Goal: Task Accomplishment & Management: Use online tool/utility

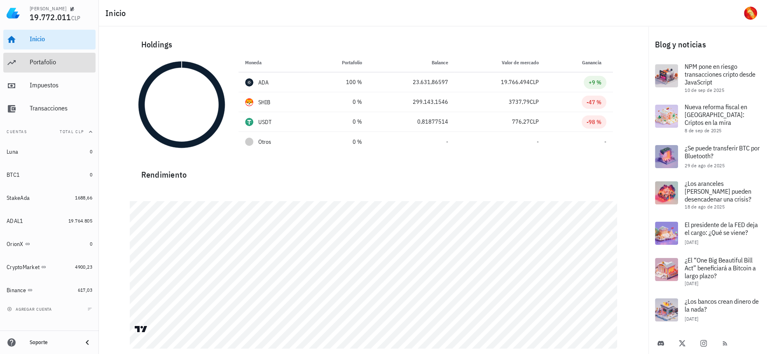
click at [69, 70] on div "Portafolio" at bounding box center [61, 62] width 63 height 19
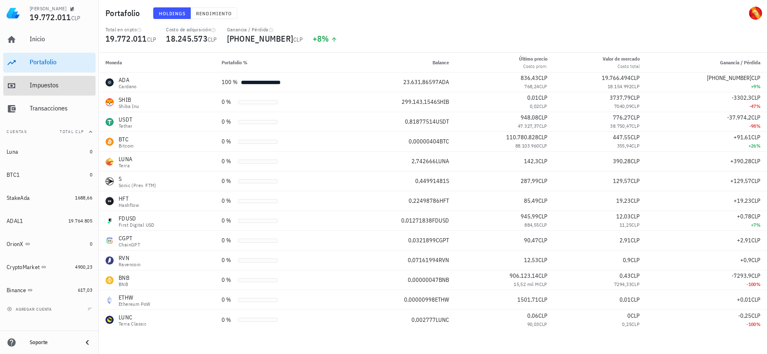
click at [71, 79] on div "Impuestos" at bounding box center [61, 85] width 63 height 19
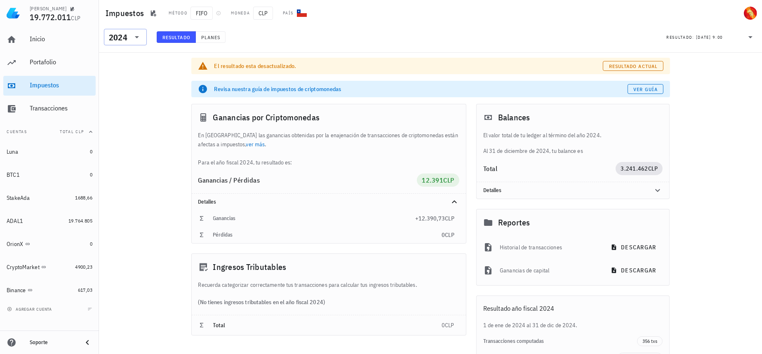
click at [138, 32] on icon at bounding box center [137, 37] width 10 height 10
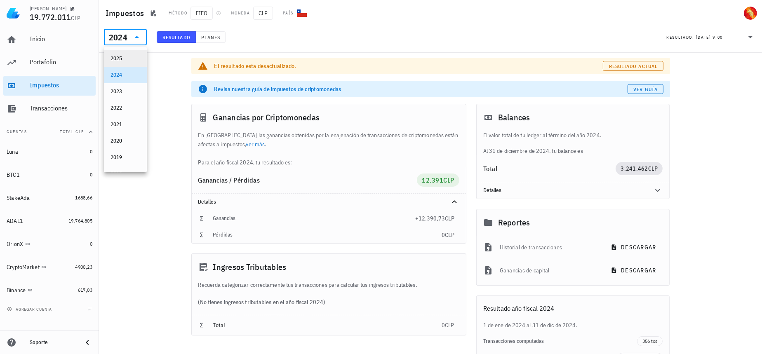
click at [134, 51] on div "2025" at bounding box center [125, 58] width 43 height 16
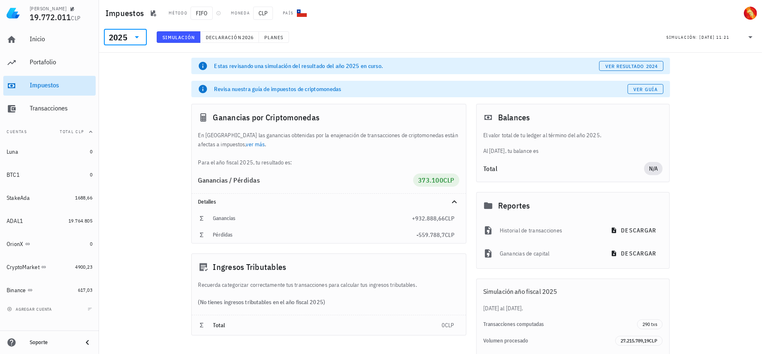
click at [68, 83] on div "Impuestos" at bounding box center [61, 85] width 63 height 8
click at [425, 223] on div "Ganancias +932.888,66 CLP" at bounding box center [329, 218] width 274 height 16
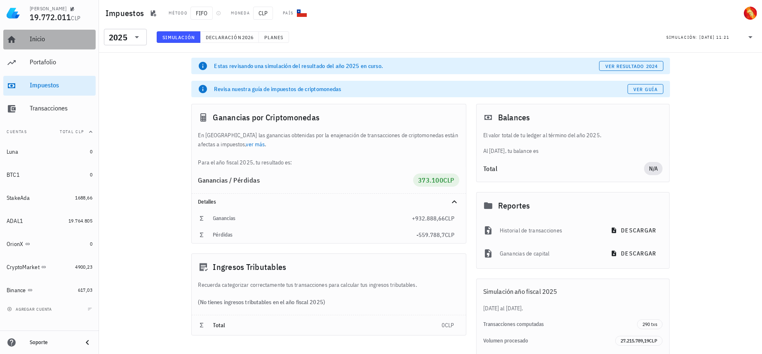
click at [52, 33] on div "Inicio" at bounding box center [61, 39] width 63 height 19
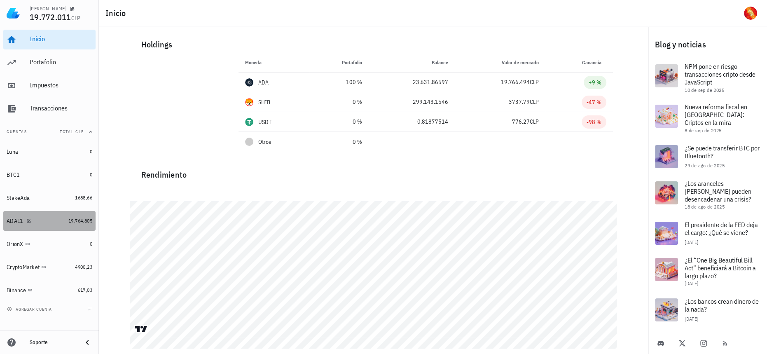
click at [68, 225] on link "ADAL1 19.764.805" at bounding box center [49, 221] width 92 height 20
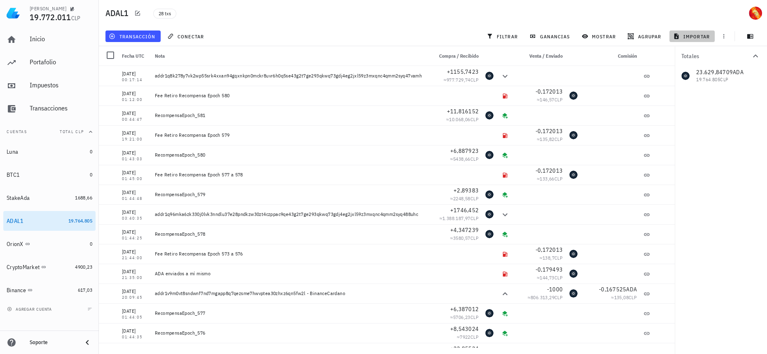
click at [704, 35] on span "importar" at bounding box center [692, 36] width 35 height 7
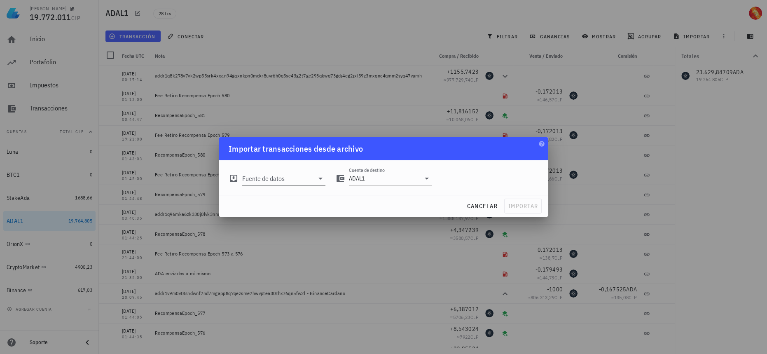
click at [285, 183] on input "Fuente de datos" at bounding box center [278, 178] width 72 height 13
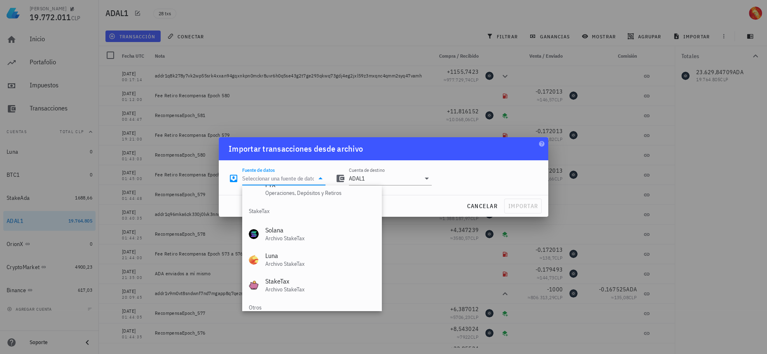
scroll to position [343, 0]
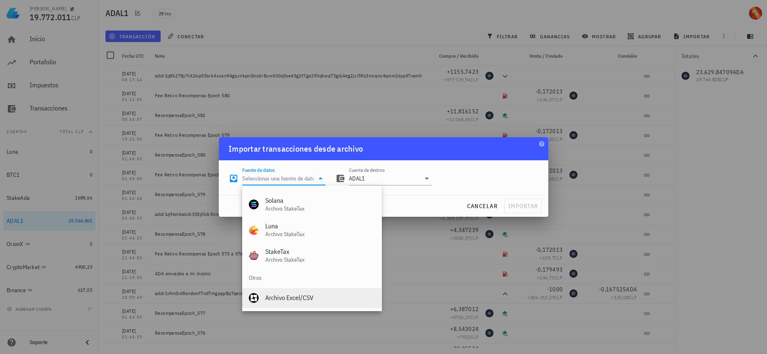
click at [311, 296] on div "Archivo Excel/CSV" at bounding box center [320, 298] width 110 height 8
type input "Archivo Excel/CSV"
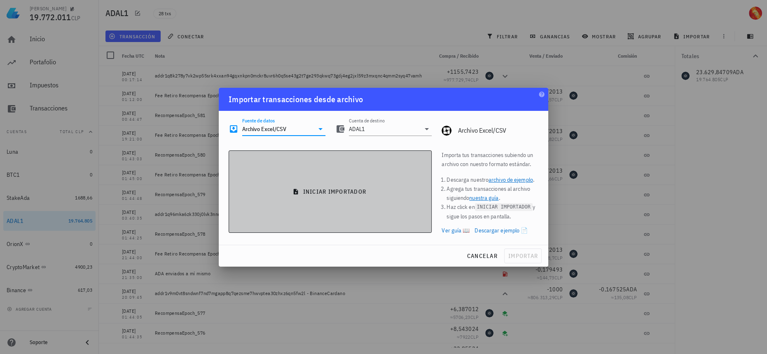
click at [372, 199] on button "iniciar importador" at bounding box center [330, 191] width 203 height 82
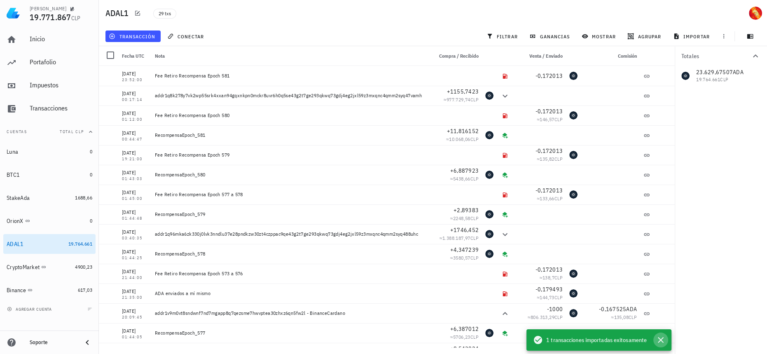
click at [659, 342] on icon "button" at bounding box center [661, 340] width 6 height 6
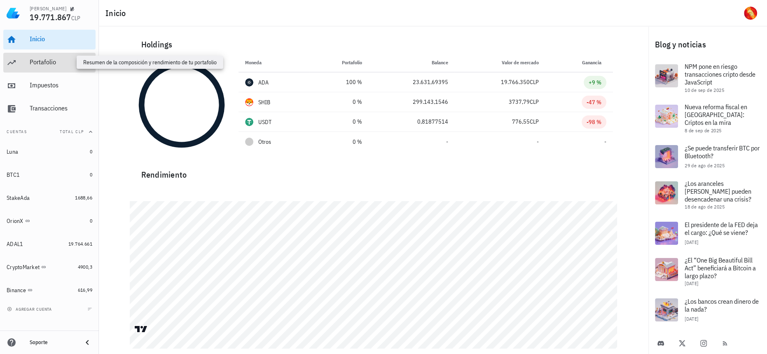
click at [75, 65] on div "Portafolio" at bounding box center [61, 62] width 63 height 8
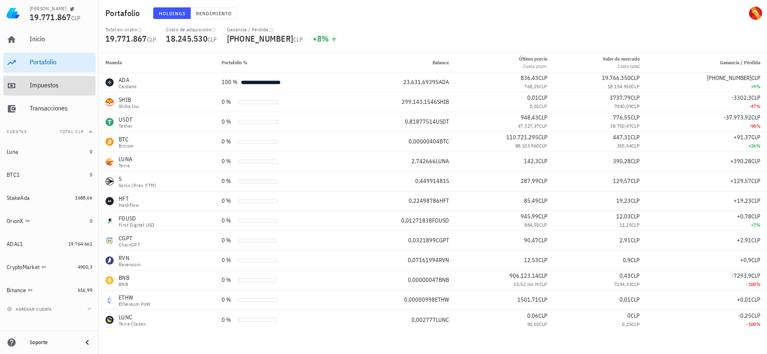
click at [65, 78] on div "Impuestos" at bounding box center [61, 85] width 63 height 19
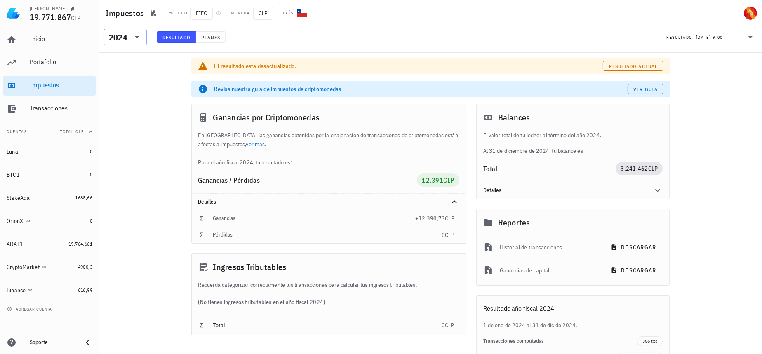
click at [125, 39] on div "2024" at bounding box center [118, 37] width 19 height 8
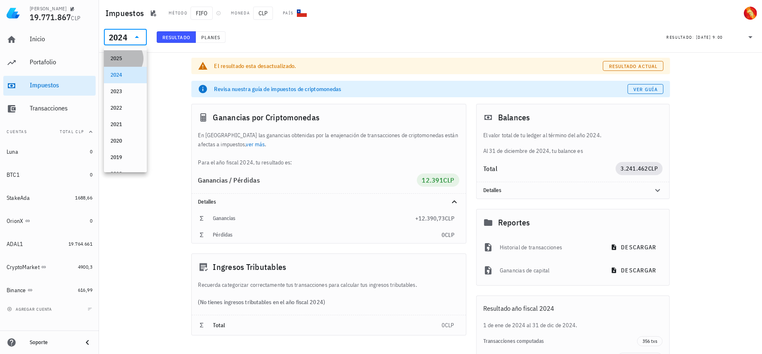
click at [125, 59] on div "2025" at bounding box center [125, 58] width 30 height 7
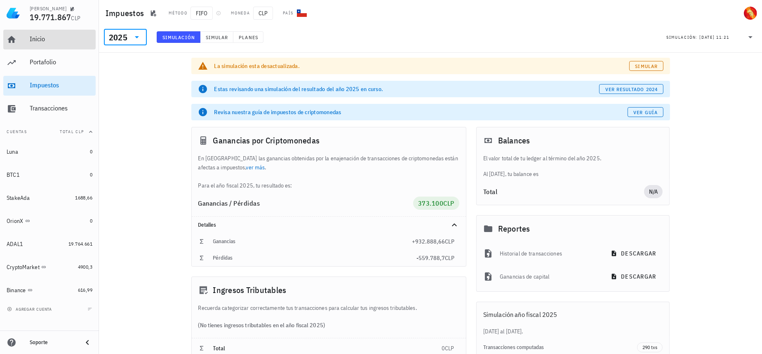
click at [64, 40] on div "Inicio" at bounding box center [61, 39] width 63 height 8
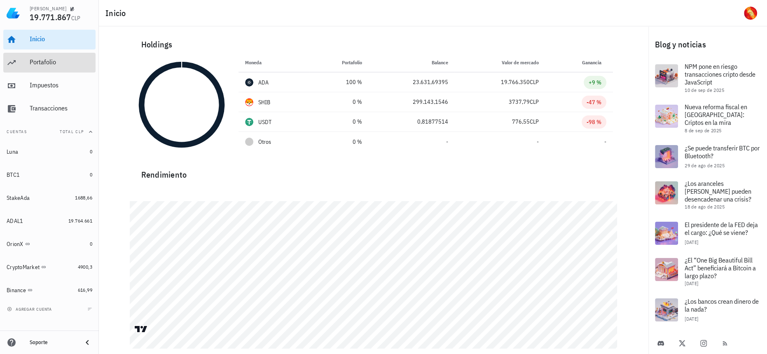
click at [23, 63] on link "Portafolio" at bounding box center [49, 63] width 92 height 20
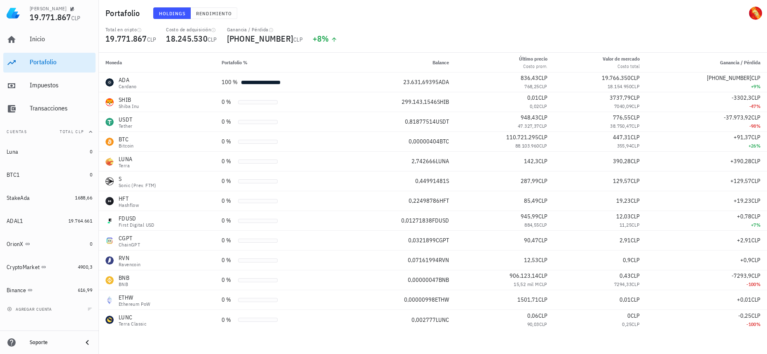
click at [61, 50] on div "Inicio Portafolio Impuestos Transacciones" at bounding box center [49, 74] width 92 height 96
click at [71, 43] on div "Inicio" at bounding box center [61, 39] width 63 height 19
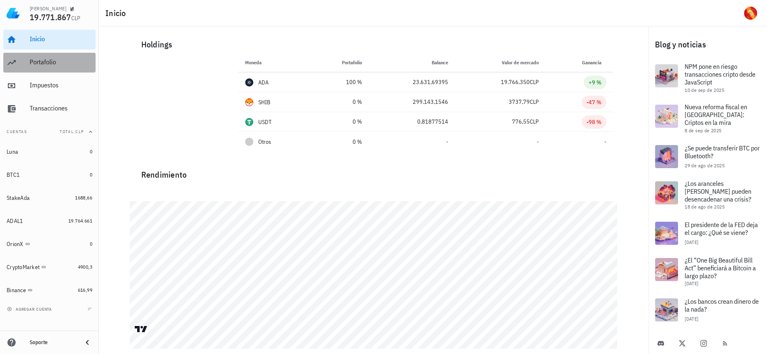
click at [77, 61] on div "Portafolio" at bounding box center [61, 62] width 63 height 8
